Goal: Task Accomplishment & Management: Complete application form

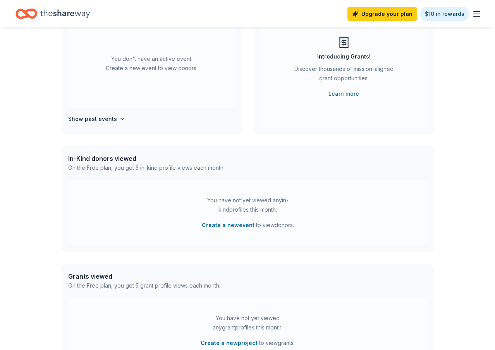
scroll to position [116, 0]
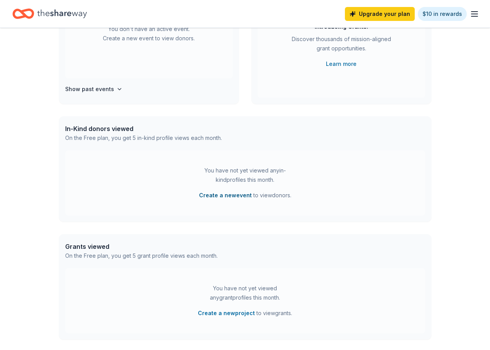
click at [240, 195] on button "Create a new event" at bounding box center [225, 195] width 53 height 9
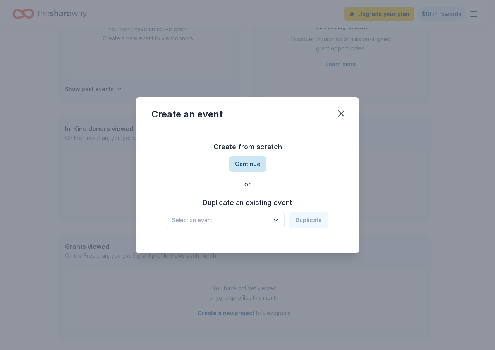
click at [248, 167] on button "Continue" at bounding box center [248, 164] width 38 height 16
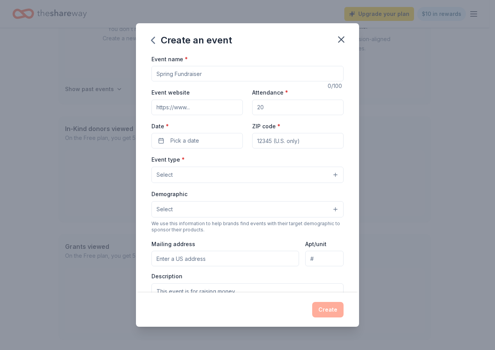
click at [196, 78] on input "Event name *" at bounding box center [248, 74] width 192 height 16
type input "Fundraiser"
type input "100"
click at [158, 142] on button "Pick a date" at bounding box center [197, 141] width 91 height 16
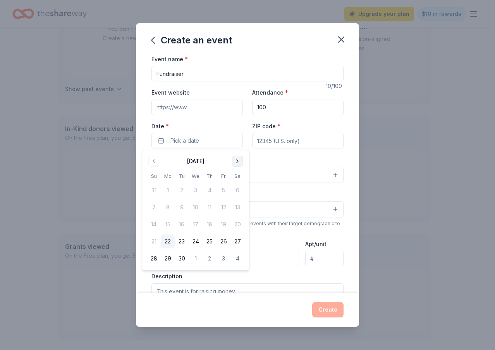
click at [239, 160] on button "Go to next month" at bounding box center [237, 161] width 11 height 11
click at [223, 242] on button "24" at bounding box center [224, 242] width 14 height 14
click at [237, 157] on button "Go to next month" at bounding box center [237, 161] width 11 height 11
click at [226, 207] on button "7" at bounding box center [224, 207] width 14 height 14
click at [323, 162] on div "Event type * Select" at bounding box center [248, 169] width 192 height 28
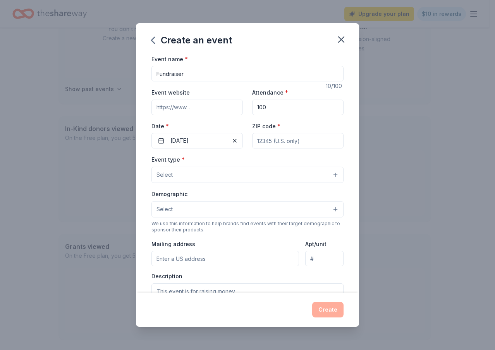
click at [300, 143] on input "ZIP code *" at bounding box center [297, 141] width 91 height 16
type input "33596"
click at [224, 174] on button "Select" at bounding box center [248, 175] width 192 height 16
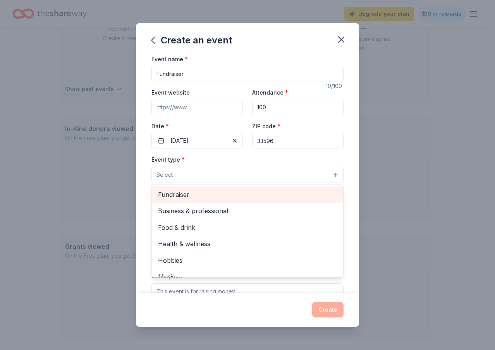
click at [207, 198] on span "Fundraiser" at bounding box center [247, 195] width 179 height 10
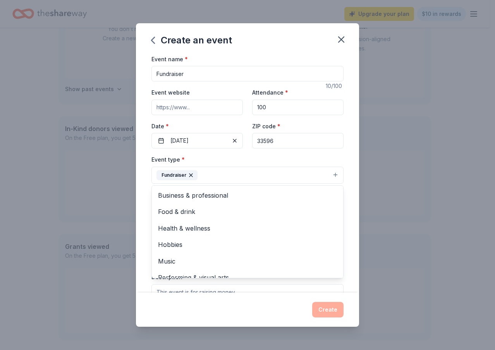
click at [245, 157] on div "Event type * Fundraiser Business & professional Food & drink Health & wellness …" at bounding box center [248, 169] width 192 height 29
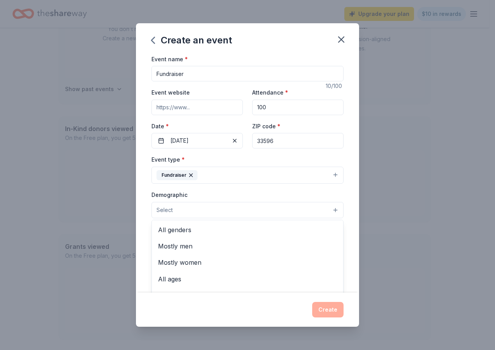
click at [188, 208] on button "Select" at bounding box center [248, 210] width 192 height 16
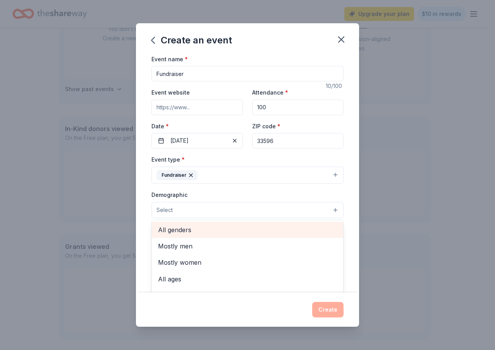
click at [181, 230] on span "All genders" at bounding box center [247, 230] width 179 height 10
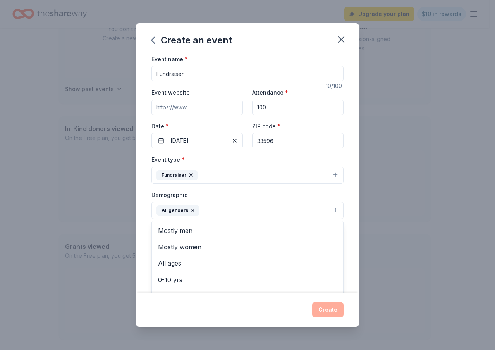
click at [239, 193] on div "Demographic All genders Mostly men Mostly women All ages 0-10 yrs 10-20 yrs 20-…" at bounding box center [248, 204] width 192 height 29
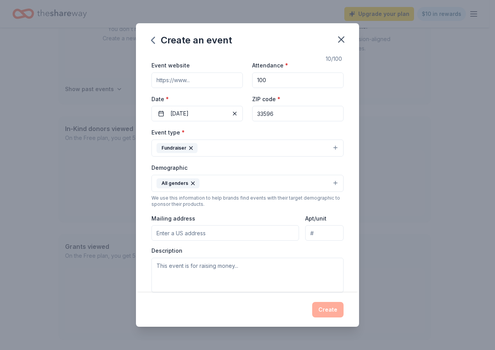
scroll to position [78, 0]
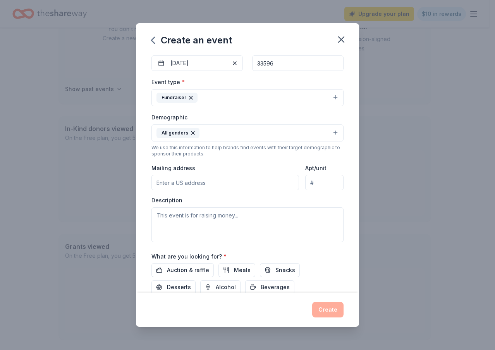
click at [189, 179] on input "Mailing address" at bounding box center [226, 183] width 148 height 16
type input "1409 Buckner Road, Valrico, FL, 33596"
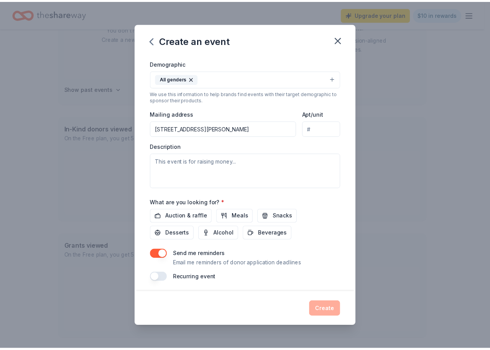
scroll to position [133, 0]
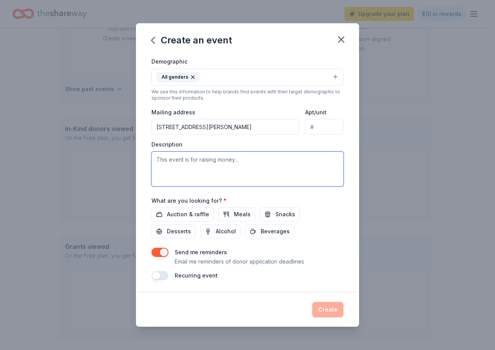
click at [232, 162] on textarea at bounding box center [248, 169] width 192 height 35
type textarea "Raising money for children with medical, literacy and other needs."
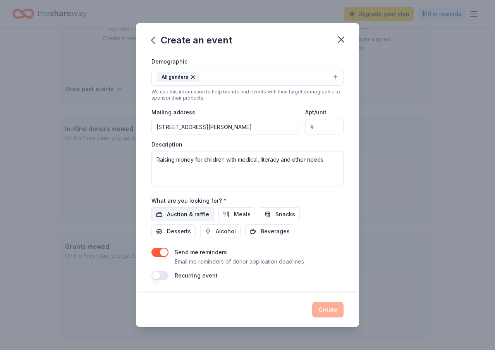
click at [188, 216] on span "Auction & raffle" at bounding box center [188, 214] width 42 height 9
click at [331, 309] on button "Create" at bounding box center [327, 310] width 31 height 16
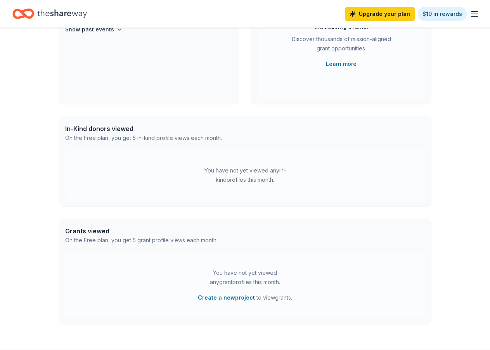
scroll to position [57, 0]
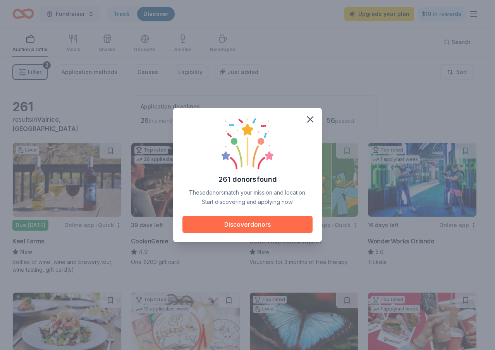
click at [263, 223] on button "Discover donors" at bounding box center [248, 224] width 130 height 17
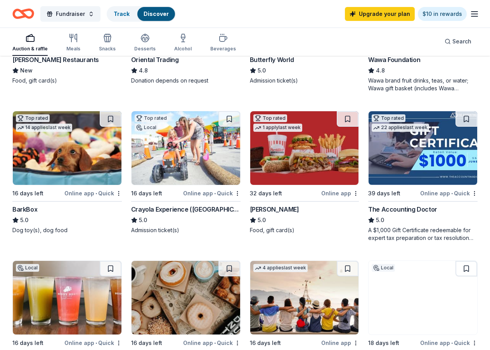
scroll to position [349, 0]
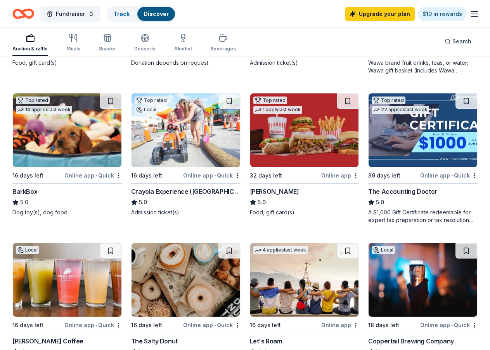
click at [159, 189] on div "Crayola Experience ([GEOGRAPHIC_DATA])" at bounding box center [185, 191] width 109 height 9
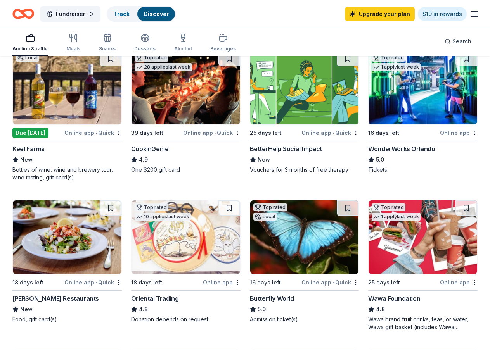
scroll to position [78, 0]
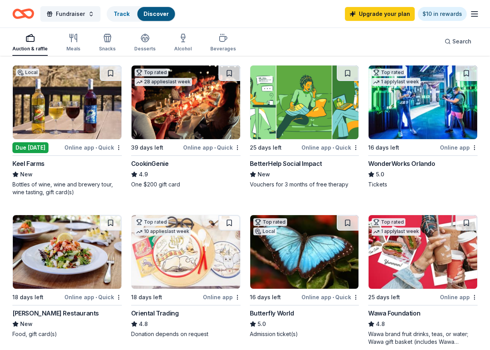
click at [151, 160] on div "CookinGenie" at bounding box center [150, 163] width 38 height 9
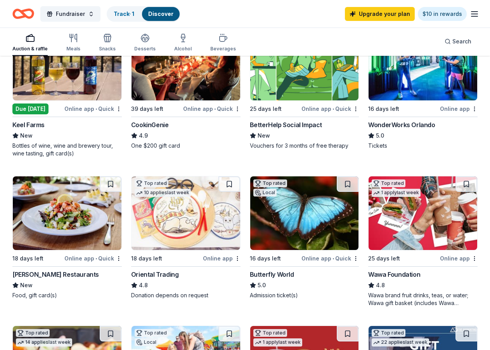
scroll to position [39, 0]
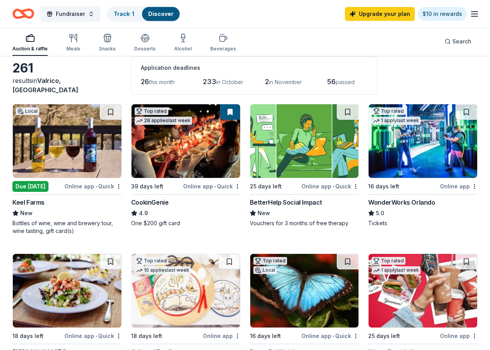
click at [29, 204] on div "Keel Farms" at bounding box center [28, 202] width 32 height 9
click at [128, 15] on link "Track · 1" at bounding box center [124, 13] width 21 height 7
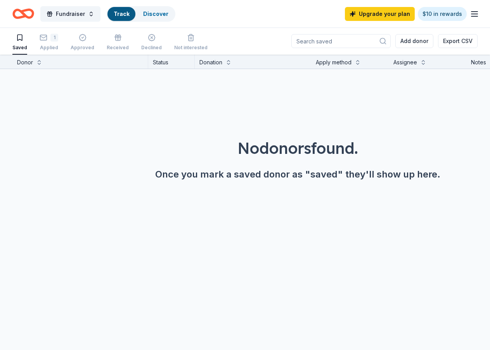
scroll to position [0, 0]
click at [49, 44] on div "1 Applied" at bounding box center [49, 42] width 19 height 17
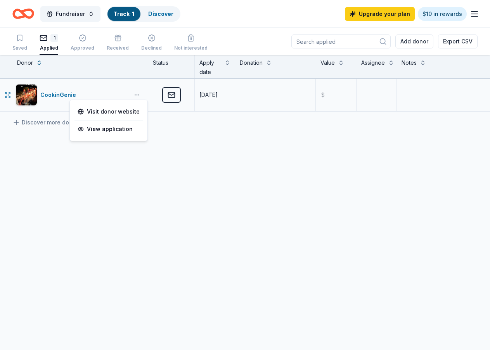
click at [138, 93] on button "button" at bounding box center [137, 95] width 16 height 6
click at [179, 140] on div "CookinGenie Applied 09/22/2025 $ Discover more donors" at bounding box center [245, 168] width 490 height 179
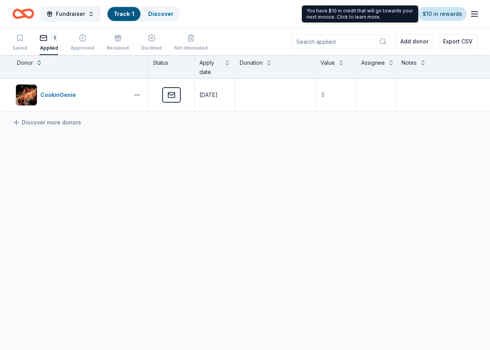
click at [452, 11] on link "$10 in rewards" at bounding box center [441, 14] width 49 height 14
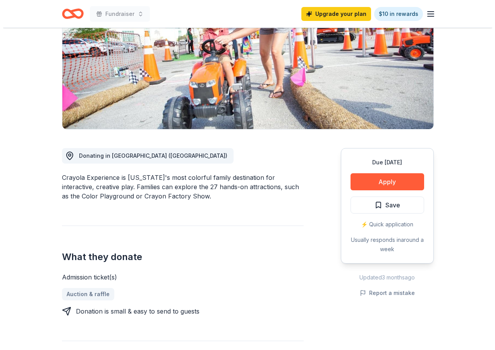
scroll to position [116, 0]
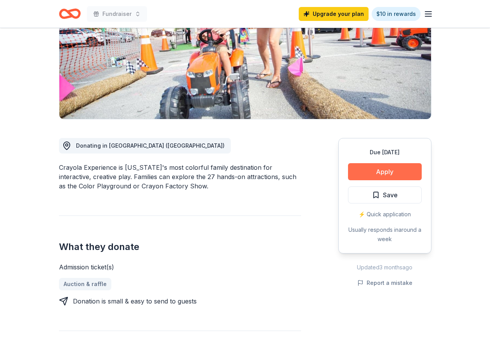
click at [376, 172] on button "Apply" at bounding box center [385, 171] width 74 height 17
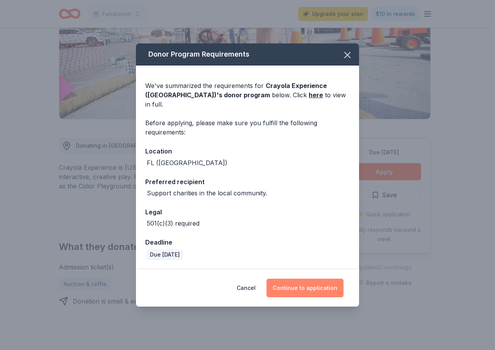
click at [295, 281] on button "Continue to application" at bounding box center [305, 288] width 77 height 19
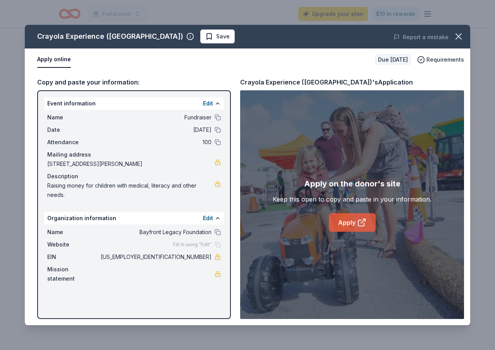
click at [340, 224] on link "Apply" at bounding box center [352, 222] width 47 height 19
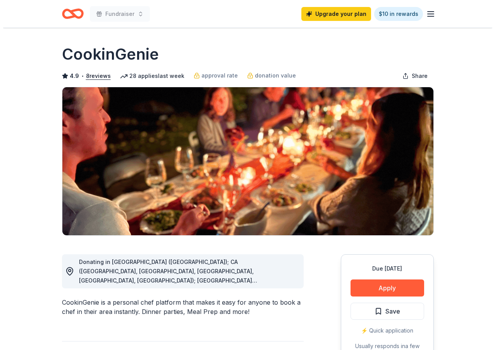
scroll to position [155, 0]
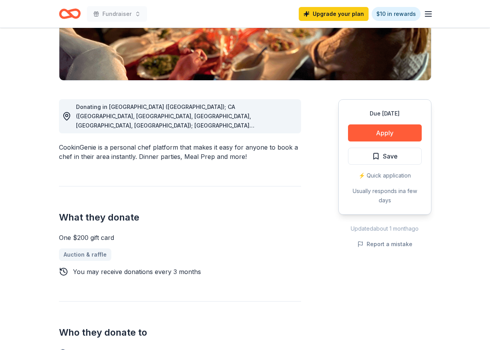
click at [393, 128] on button "Apply" at bounding box center [385, 132] width 74 height 17
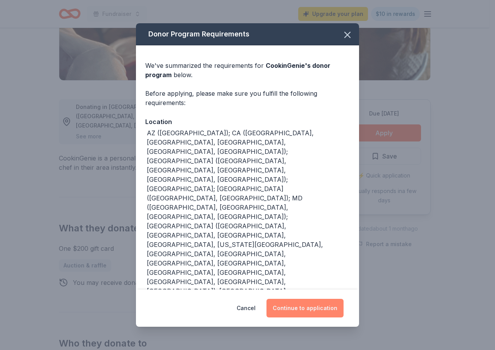
click at [305, 310] on button "Continue to application" at bounding box center [305, 308] width 77 height 19
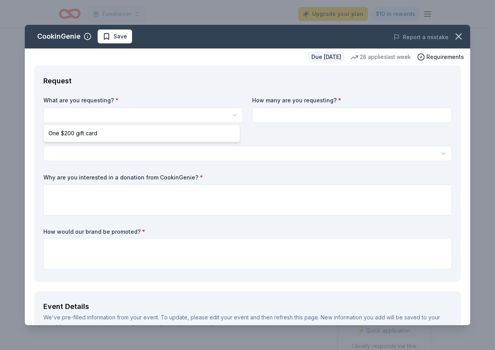
click at [139, 117] on html "Fundraiser Upgrade your plan $10 in rewards Due in 39 days Share CookinGenie 4.…" at bounding box center [247, 175] width 495 height 350
select select "One $200 gift card"
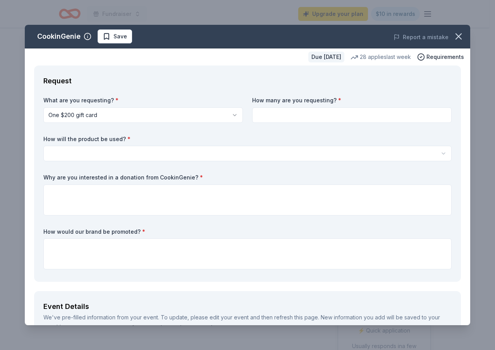
click at [282, 109] on input at bounding box center [352, 115] width 200 height 16
type input "2"
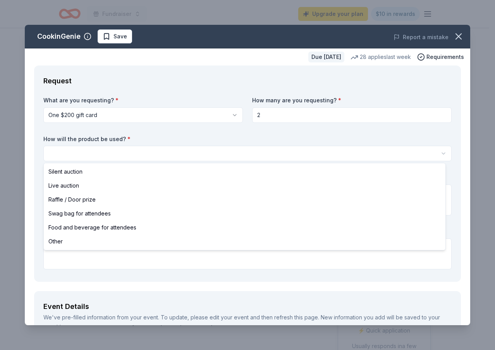
click at [139, 153] on html "Fundraiser Upgrade your plan $10 in rewards Due in 39 days Share CookinGenie 4.…" at bounding box center [247, 175] width 495 height 350
select select "raffleDoorPrize"
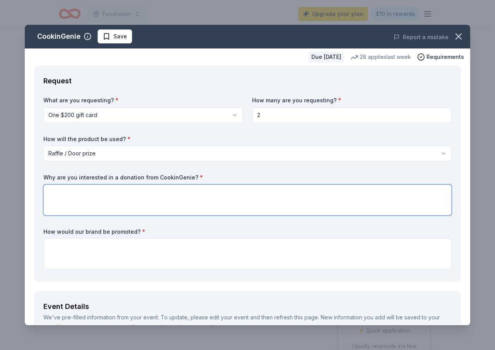
click at [101, 187] on textarea at bounding box center [247, 200] width 409 height 31
click at [246, 191] on textarea "To help raise money for non profit foundations and help get additional using co…" at bounding box center [247, 200] width 409 height 31
type textarea "To help raise money for non profit foundations and help get additional using Co…"
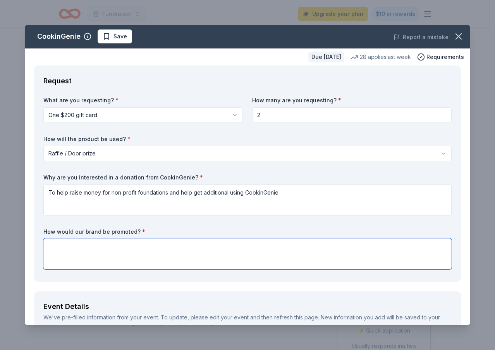
click at [117, 253] on textarea at bounding box center [247, 253] width 409 height 31
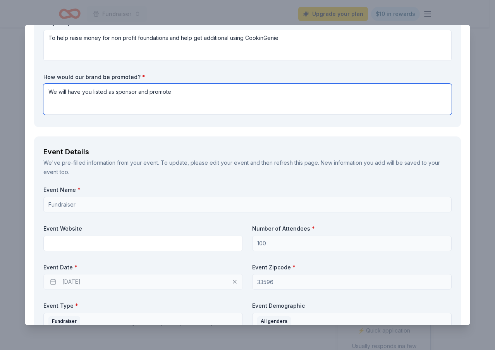
scroll to position [155, 0]
type textarea "We will have you listed as sponsor and promote"
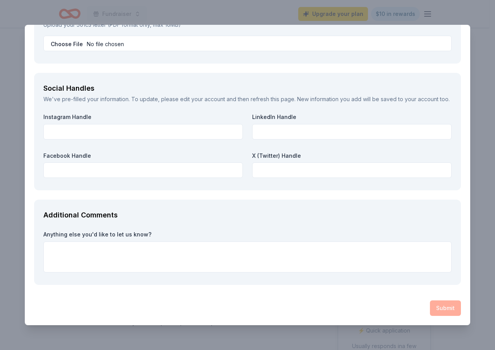
scroll to position [881, 0]
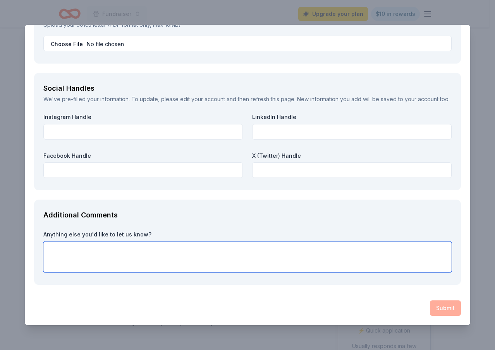
click at [190, 248] on textarea at bounding box center [247, 257] width 409 height 31
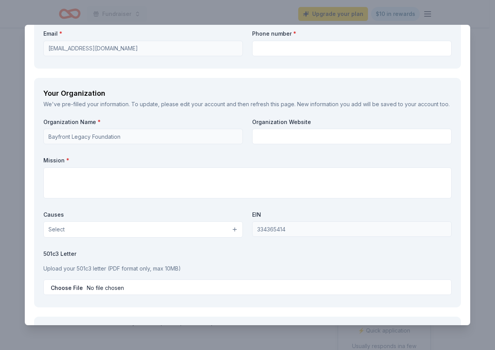
scroll to position [610, 0]
type textarea "."
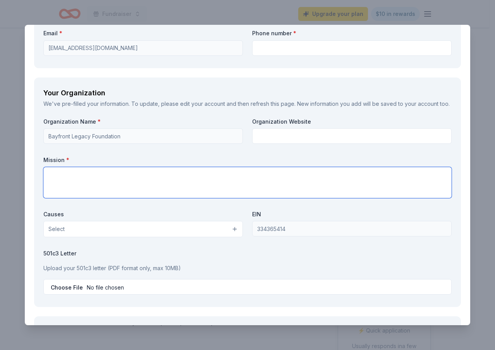
click at [142, 198] on textarea at bounding box center [247, 182] width 409 height 31
click at [107, 198] on textarea at bounding box center [247, 182] width 409 height 31
paste textarea "At Bayfront Legacy Foundation, we believe every child deserves a chance to thri…"
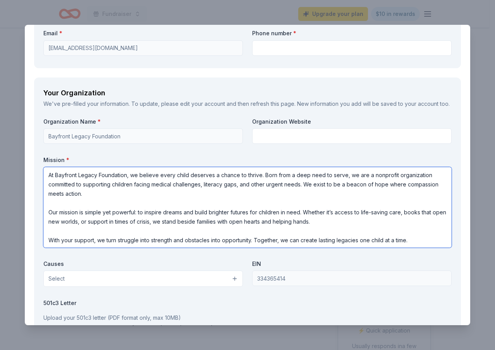
scroll to position [1, 0]
click at [125, 212] on textarea "At Bayfront Legacy Foundation, we believe every child deserves a chance to thri…" at bounding box center [247, 207] width 409 height 81
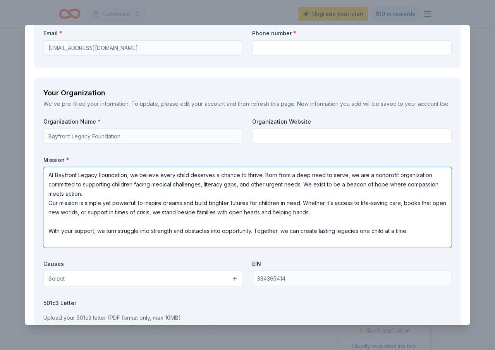
scroll to position [0, 0]
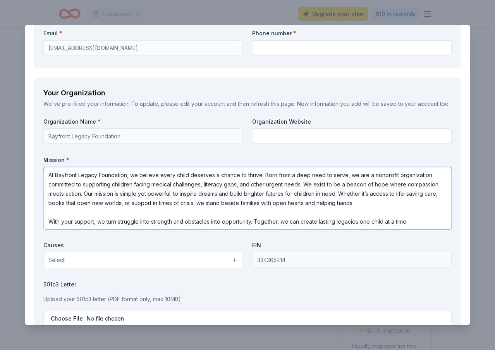
click at [404, 220] on textarea "At Bayfront Legacy Foundation, we believe every child deserves a chance to thri…" at bounding box center [247, 198] width 409 height 62
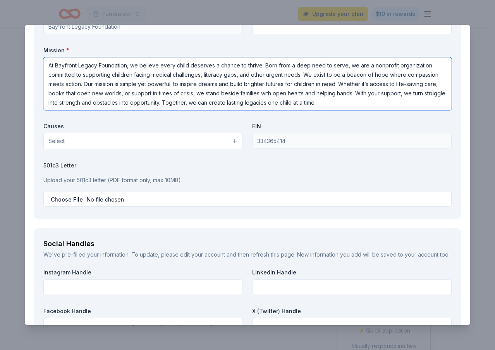
scroll to position [726, 0]
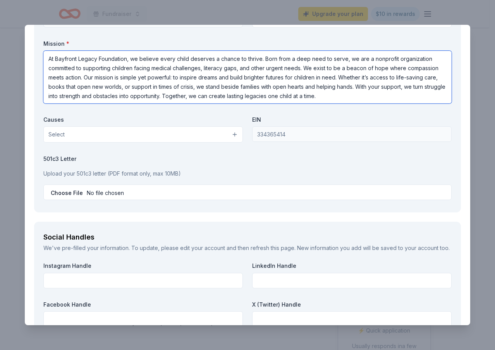
type textarea "At Bayfront Legacy Foundation, we believe every child deserves a chance to thri…"
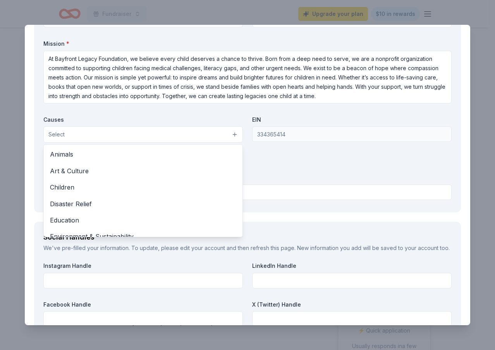
click at [177, 143] on button "Select" at bounding box center [143, 134] width 200 height 16
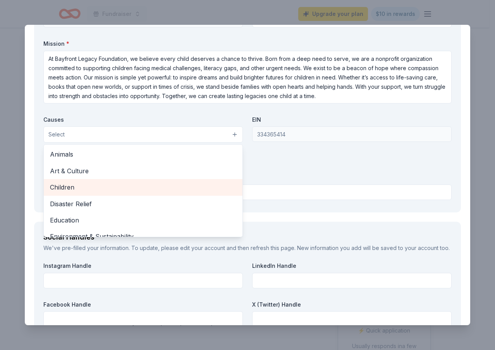
click at [119, 195] on div "Children" at bounding box center [143, 187] width 199 height 16
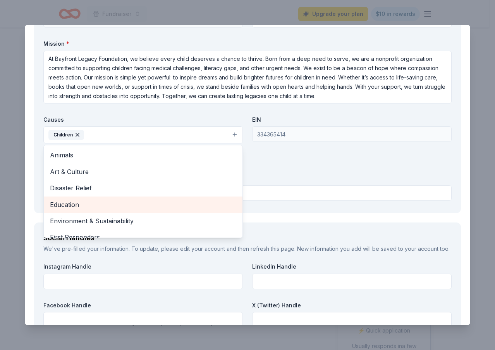
click at [185, 213] on div "Education" at bounding box center [143, 205] width 199 height 16
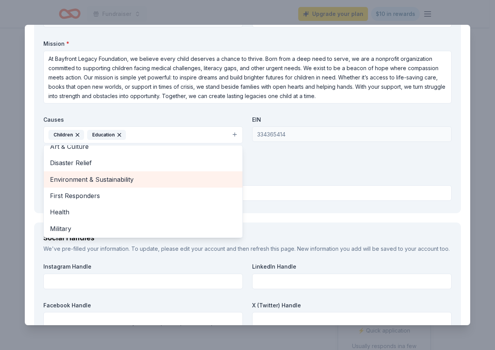
scroll to position [39, 0]
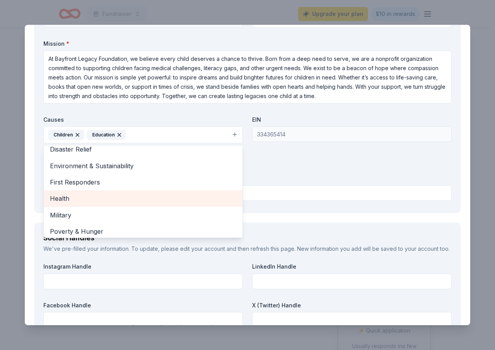
click at [132, 204] on span "Health" at bounding box center [143, 198] width 186 height 10
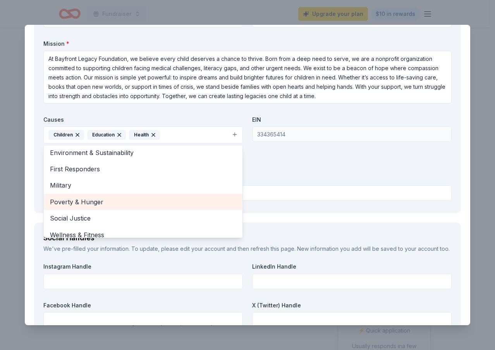
scroll to position [59, 0]
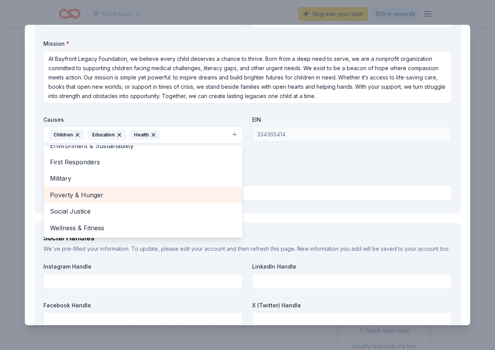
click at [112, 200] on span "Poverty & Hunger" at bounding box center [143, 195] width 186 height 10
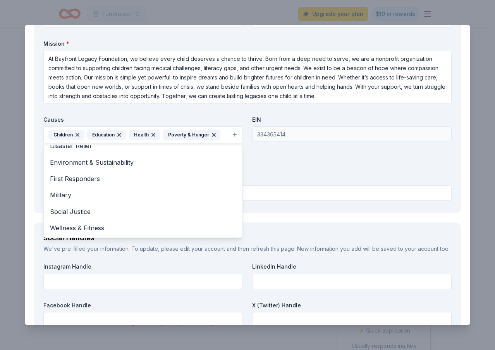
click at [214, 138] on icon "button" at bounding box center [214, 135] width 6 height 6
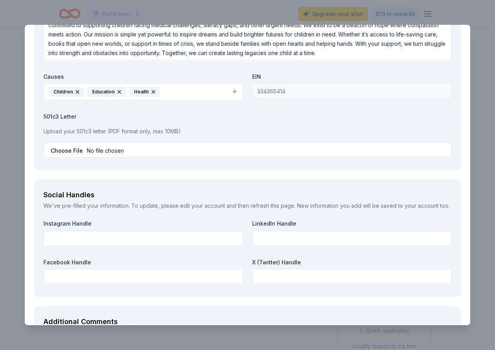
scroll to position [765, 0]
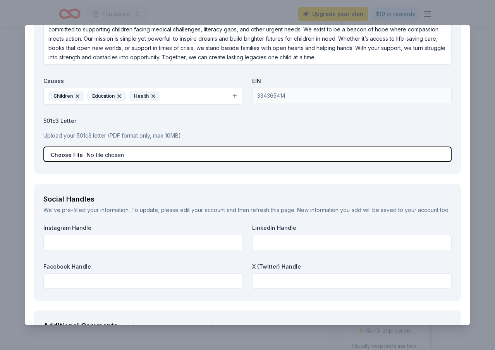
click at [140, 162] on input "file" at bounding box center [247, 155] width 409 height 16
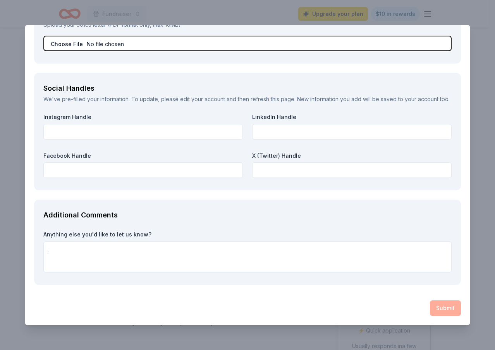
scroll to position [904, 0]
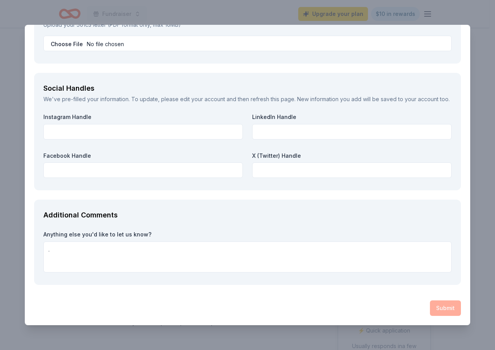
click at [445, 305] on div "Submit" at bounding box center [247, 308] width 427 height 16
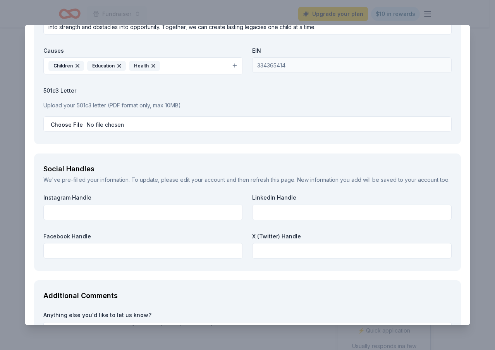
scroll to position [787, 0]
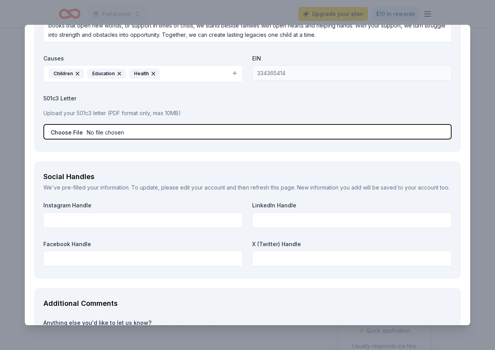
click at [110, 140] on input "file" at bounding box center [247, 132] width 409 height 16
type input "C:\fakepath\Bayfront Legacy Foundation 501c3 Tax Exemption Letter .pdf"
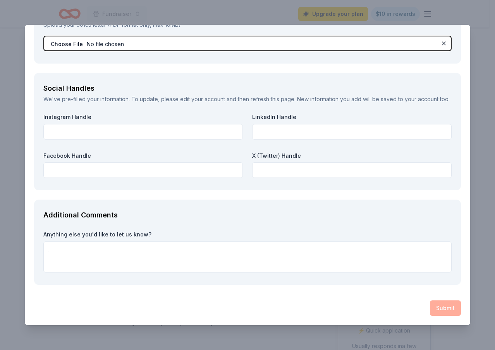
scroll to position [904, 0]
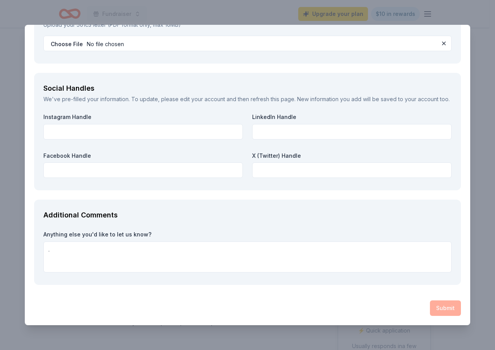
click at [290, 229] on div "Additional Comments Anything else you'd like to let us know? ." at bounding box center [247, 242] width 427 height 85
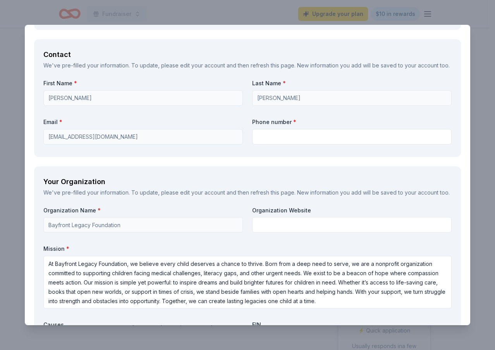
scroll to position [516, 0]
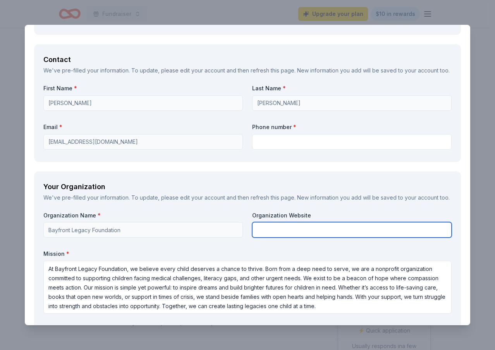
click at [292, 238] on input "text" at bounding box center [352, 230] width 200 height 16
type input "Bayfrontlegacyfoundation.org"
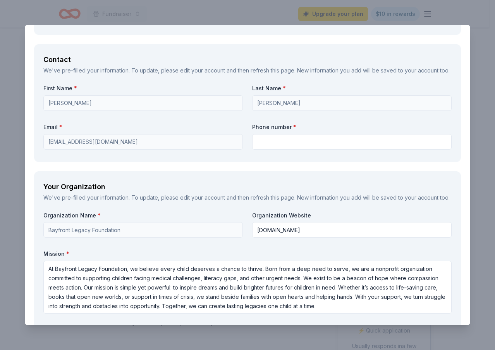
click at [276, 193] on div "Your Organization" at bounding box center [247, 187] width 409 height 12
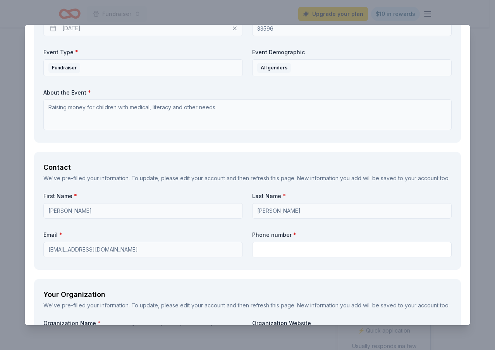
scroll to position [400, 0]
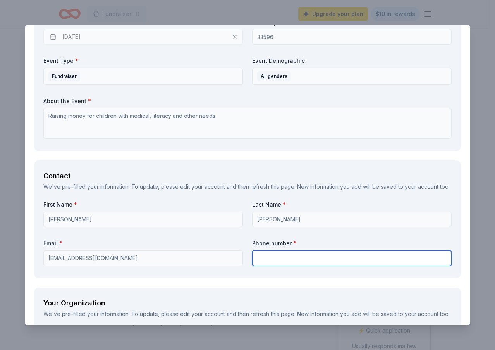
click at [277, 266] on input "text" at bounding box center [352, 258] width 200 height 16
type input "224-387-6631"
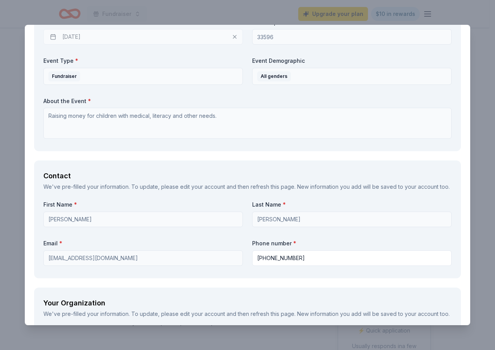
click at [177, 248] on div "First Name * Rachel Last Name * Johnson Email * bayfrontfoundation@gmail.com Ph…" at bounding box center [247, 235] width 409 height 68
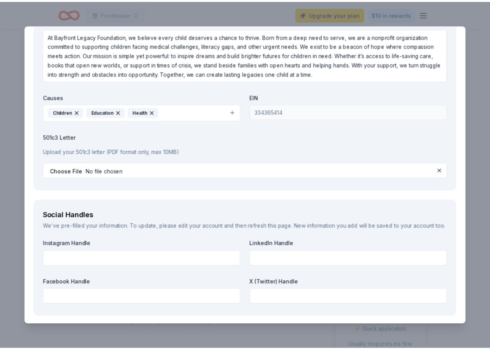
scroll to position [904, 0]
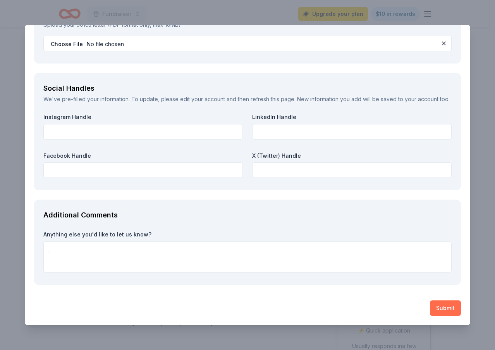
click at [447, 307] on button "Submit" at bounding box center [445, 308] width 31 height 16
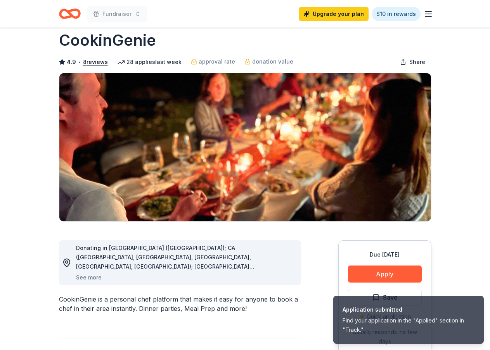
scroll to position [0, 0]
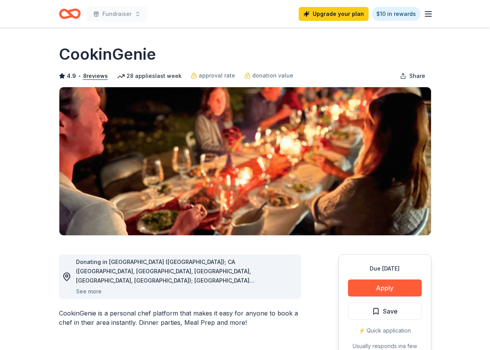
click at [426, 14] on icon "button" at bounding box center [427, 13] width 9 height 9
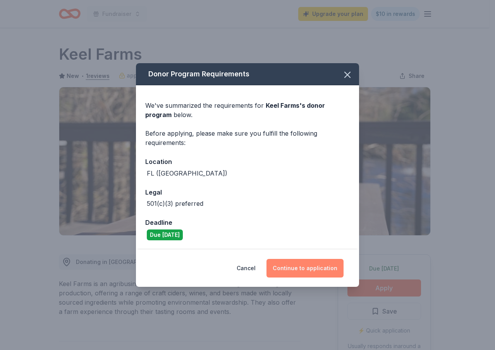
click at [304, 260] on button "Continue to application" at bounding box center [305, 268] width 77 height 19
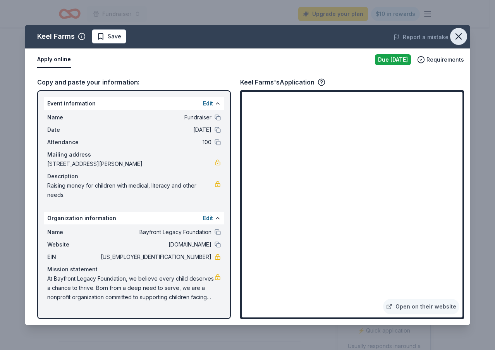
click at [461, 37] on icon "button" at bounding box center [459, 36] width 11 height 11
